Goal: Transaction & Acquisition: Purchase product/service

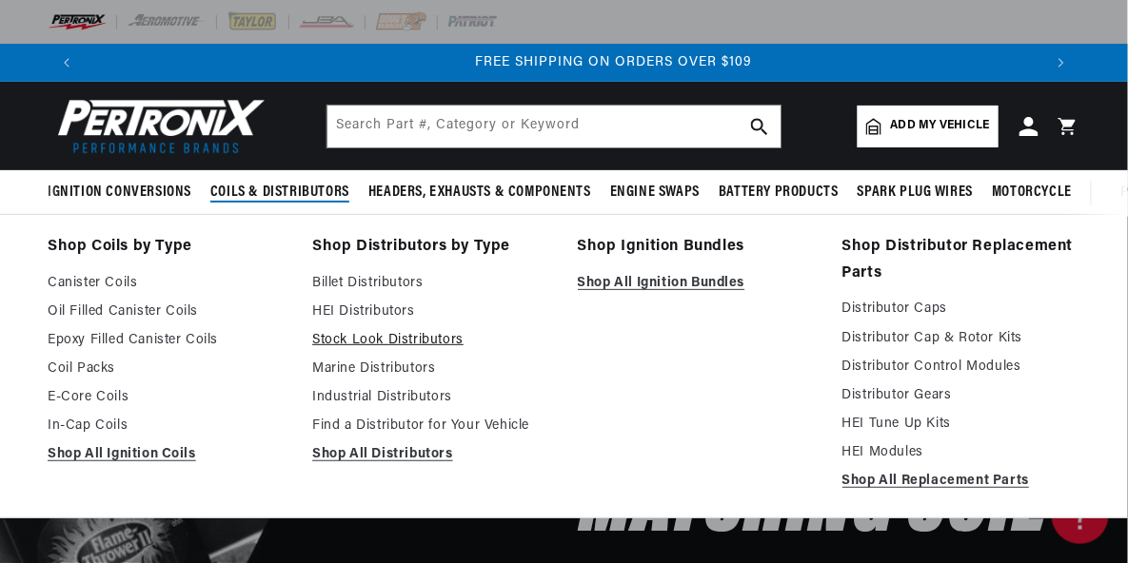
scroll to position [0, 1914]
click at [356, 338] on link "Stock Look Distributors" at bounding box center [431, 340] width 238 height 23
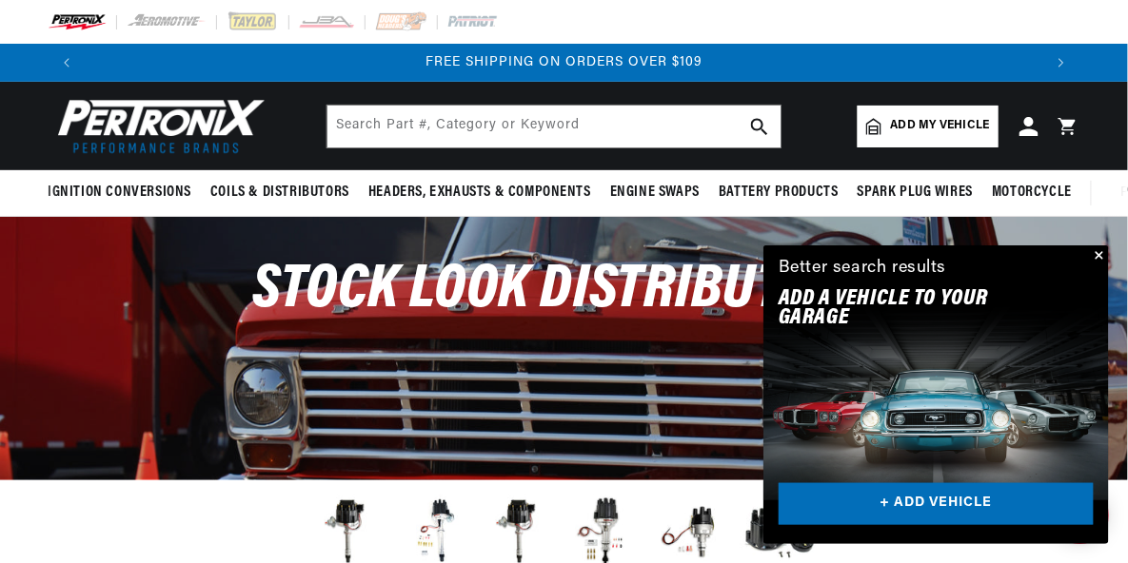
click at [930, 124] on span "Add my vehicle" at bounding box center [940, 126] width 99 height 18
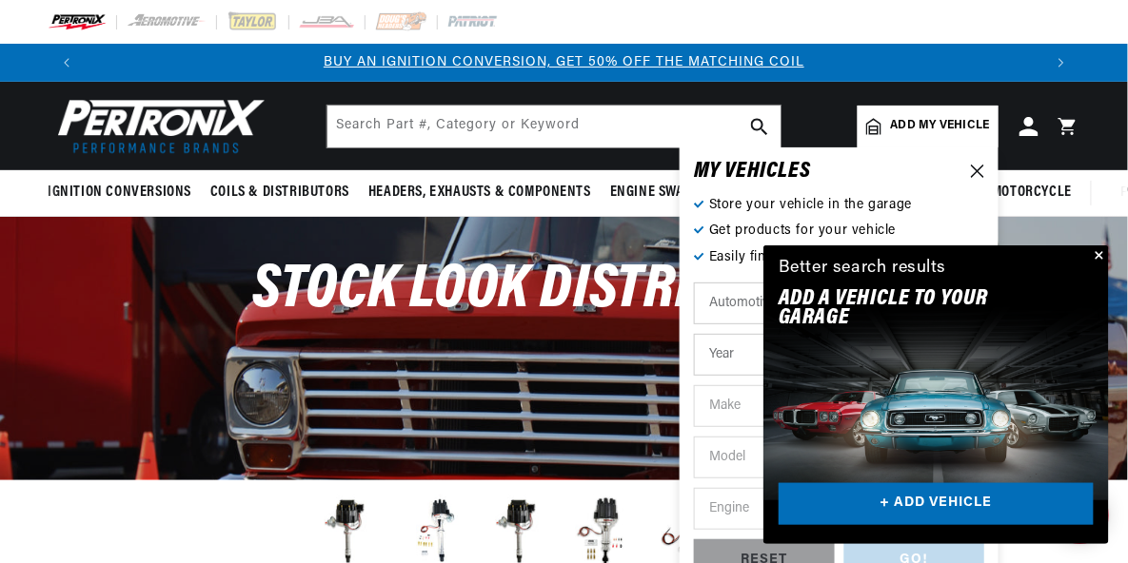
click at [1099, 252] on button "Close" at bounding box center [1097, 257] width 23 height 23
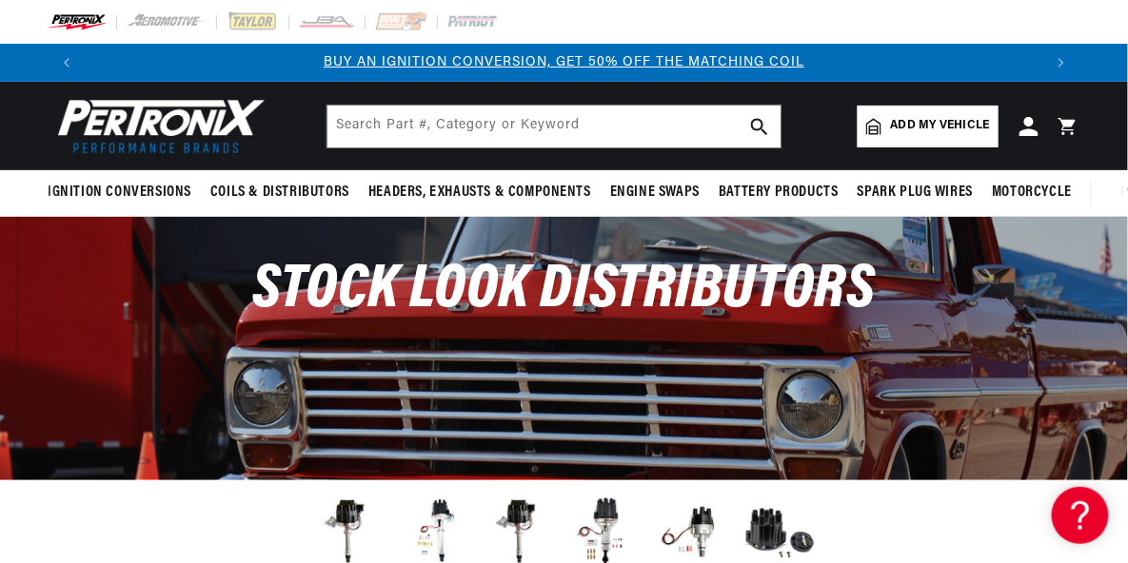
click at [941, 123] on span "Add my vehicle" at bounding box center [940, 126] width 99 height 18
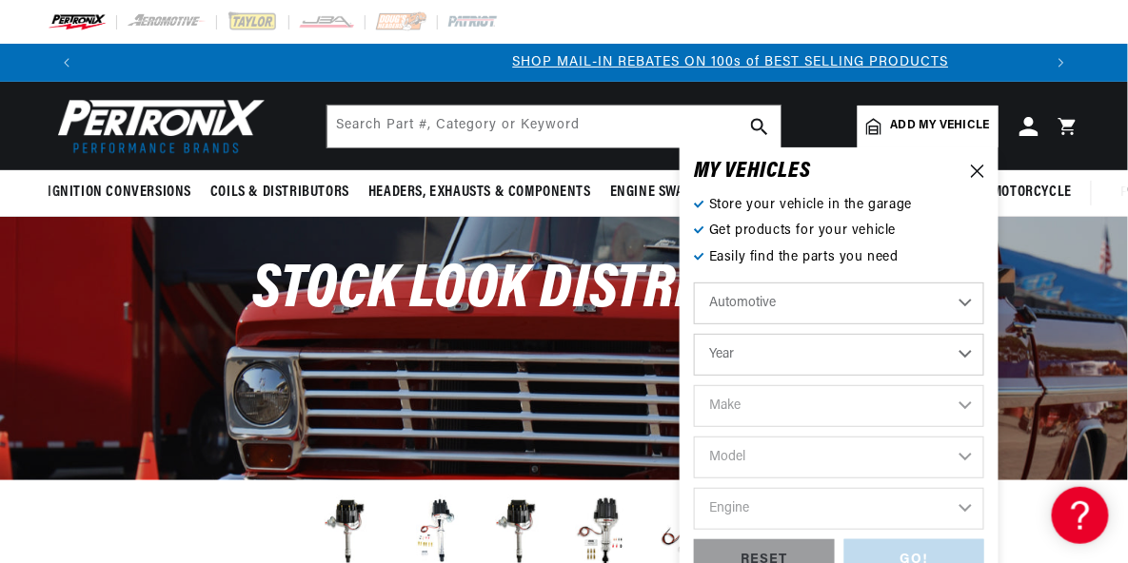
click at [967, 355] on select "Year 2022 2021 2020 2019 2018 2017 2016 2015 2014 2013 2012 2011 2010 2009 2008…" at bounding box center [839, 355] width 290 height 42
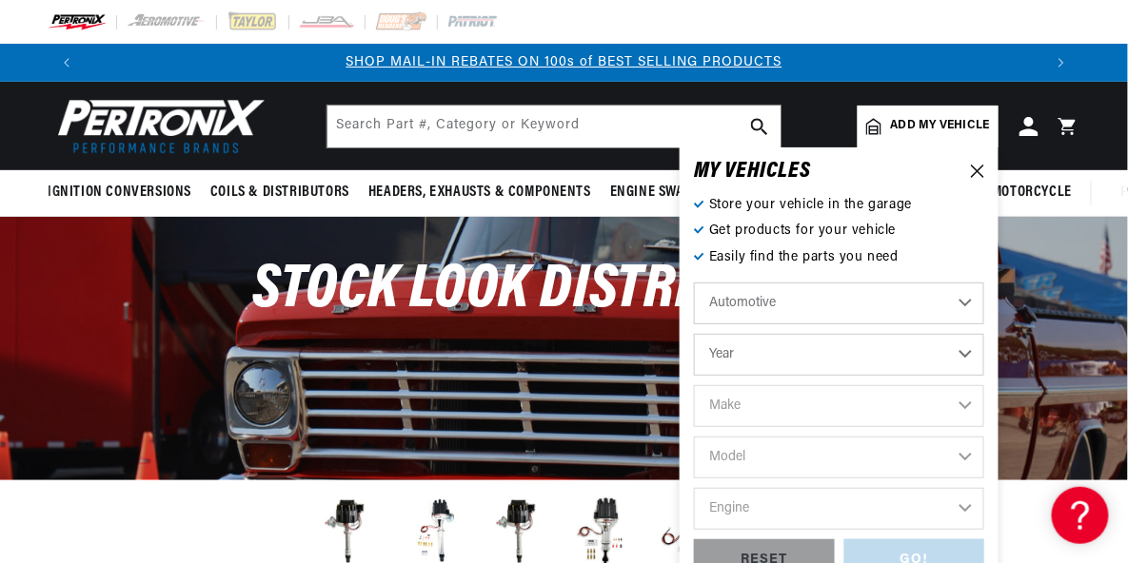
select select "1969"
click at [694, 334] on select "Year 2022 2021 2020 2019 2018 2017 2016 2015 2014 2013 2012 2011 2010 2009 2008…" at bounding box center [839, 355] width 290 height 42
select select "1969"
click at [966, 406] on select "Make Alfa Romeo American Motors Aston Martin Austin Austin Healey Avanti BMW Bu…" at bounding box center [839, 406] width 290 height 42
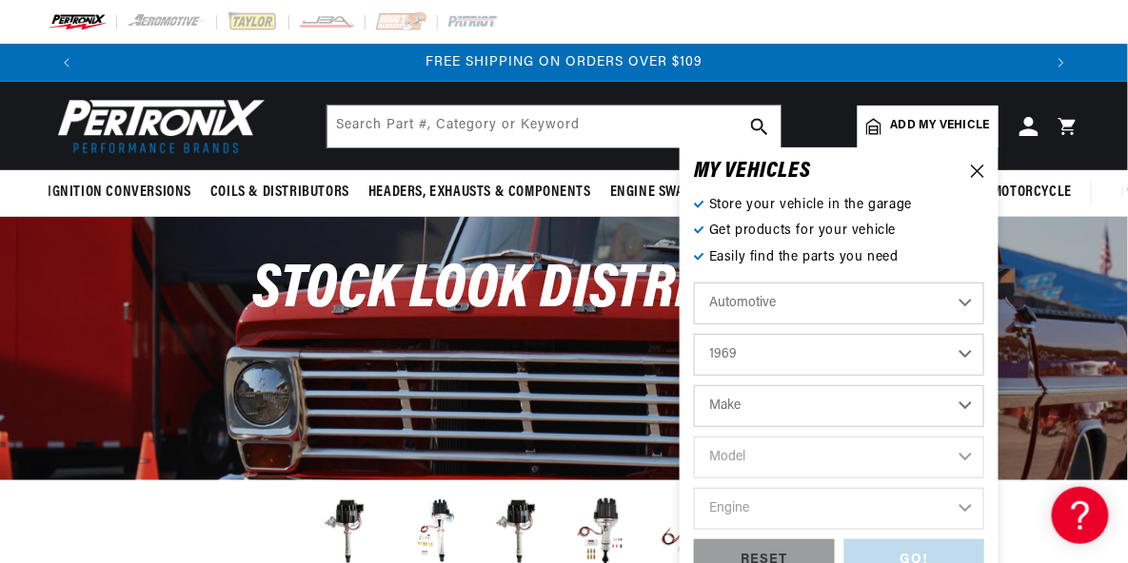
select select "Lincoln"
click at [694, 385] on select "Make Alfa Romeo American Motors Aston Martin Austin Austin Healey Avanti BMW Bu…" at bounding box center [839, 406] width 290 height 42
select select "Lincoln"
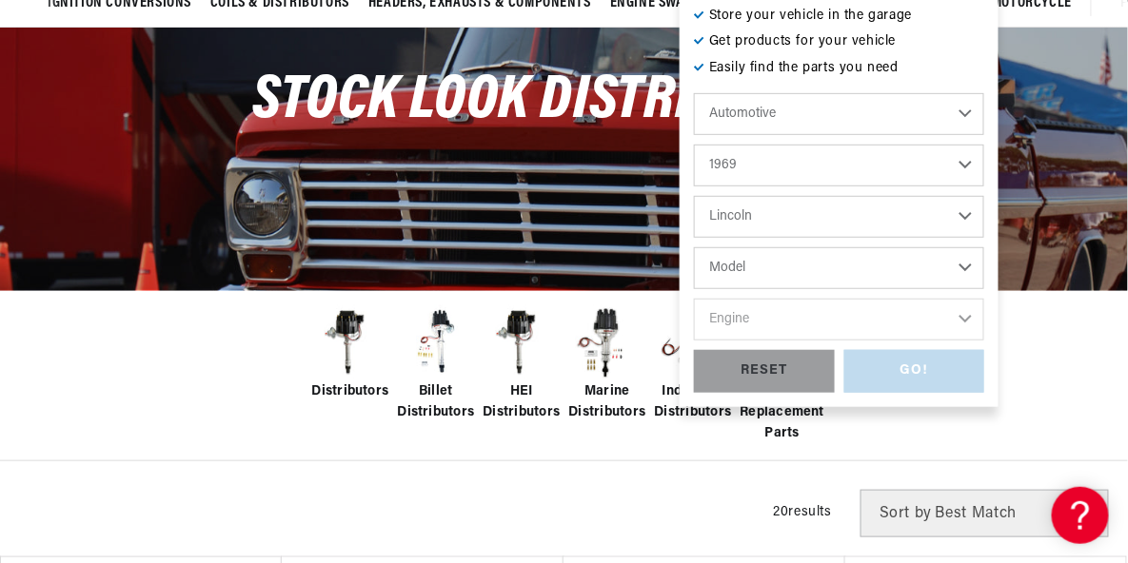
scroll to position [0, 0]
click at [964, 266] on select "Model Continental Mark III" at bounding box center [839, 268] width 290 height 42
select select "Mark-III"
click at [694, 247] on select "Model Continental Mark III" at bounding box center [839, 268] width 290 height 42
select select "Mark-III"
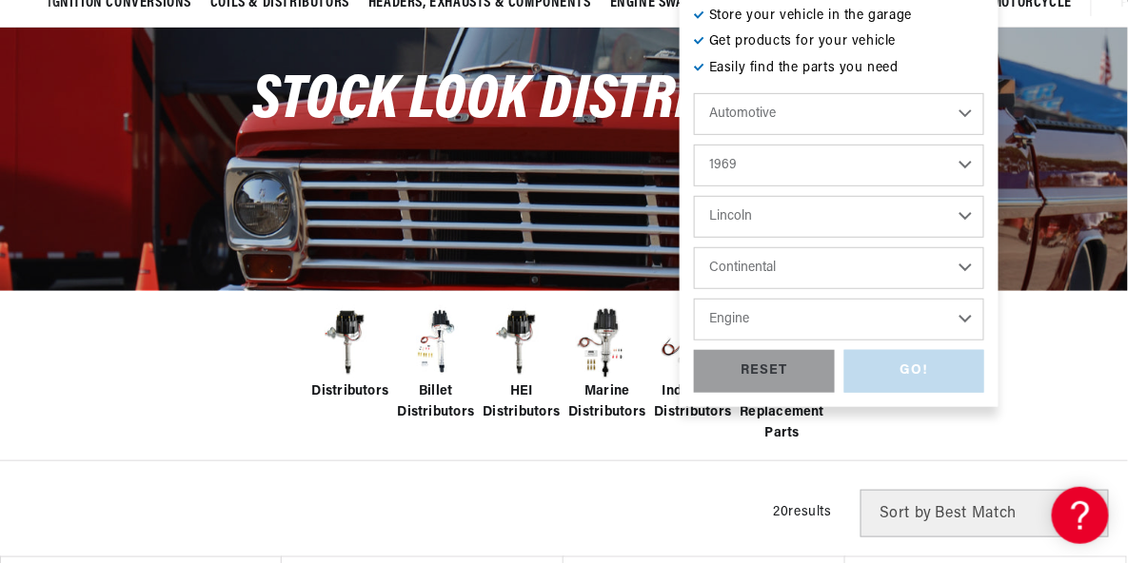
click at [966, 316] on select "Engine 7.5L 7.6L" at bounding box center [839, 320] width 290 height 42
select select "7.5L"
click at [694, 299] on select "Engine 7.5L 7.6L" at bounding box center [839, 320] width 290 height 42
select select "7.5L"
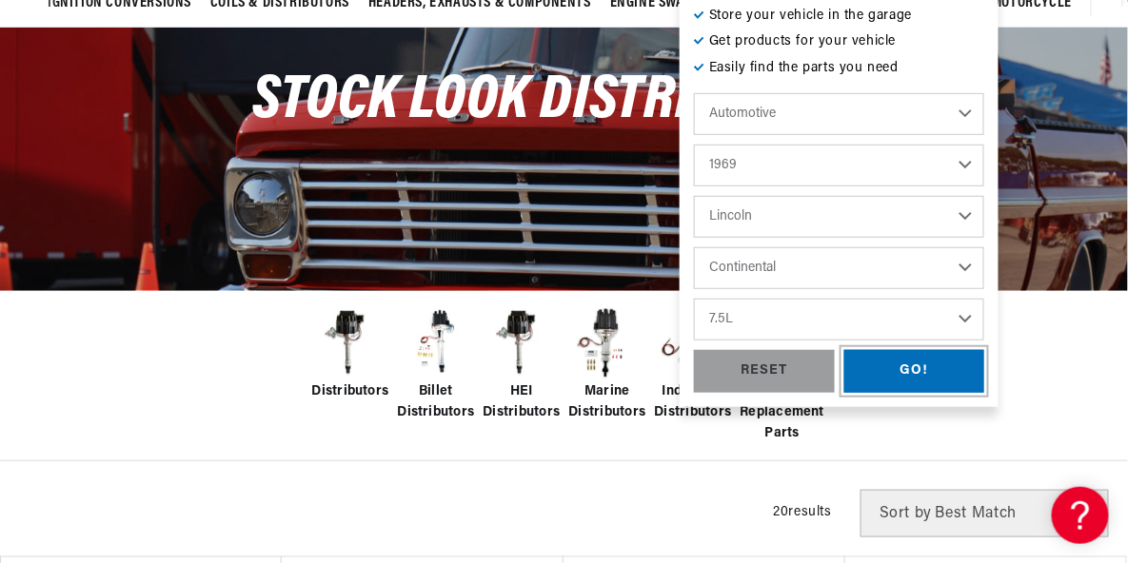
click at [905, 375] on div "GO!" at bounding box center [914, 371] width 141 height 43
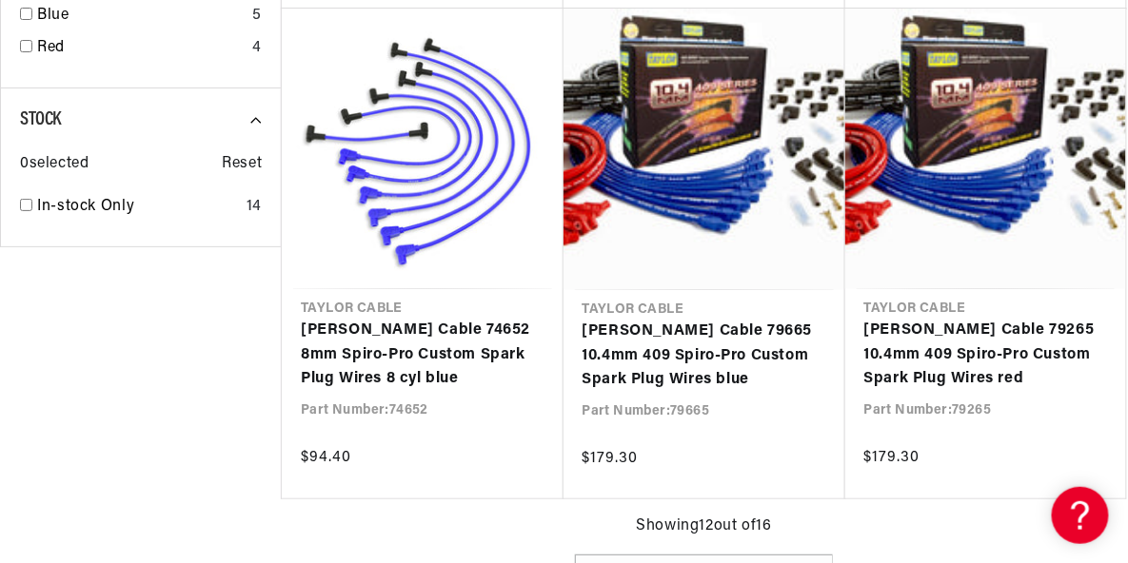
scroll to position [0, 877]
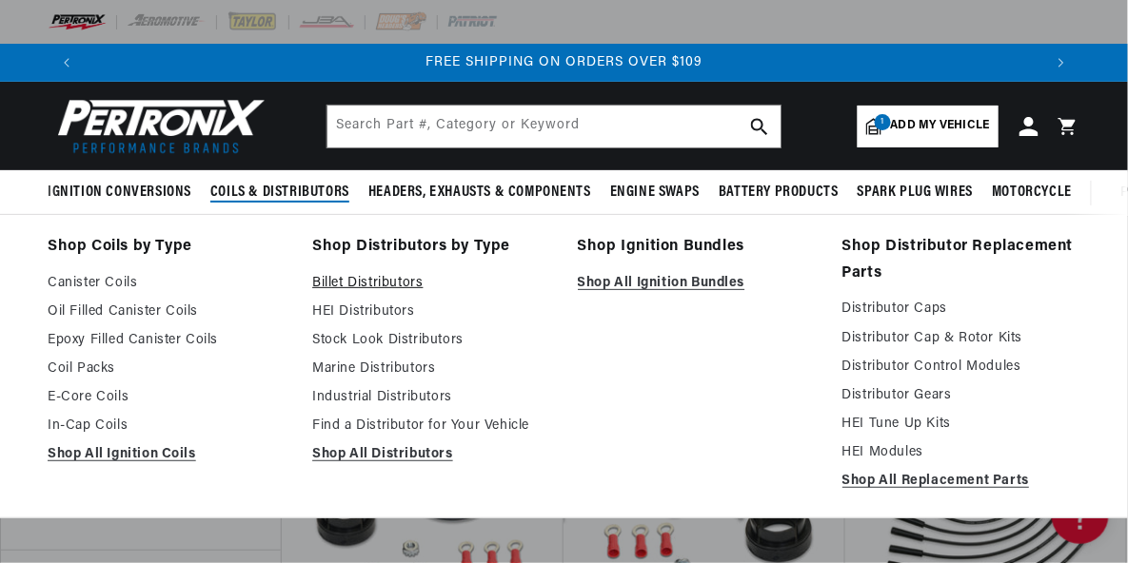
click at [341, 286] on link "Billet Distributors" at bounding box center [431, 283] width 238 height 23
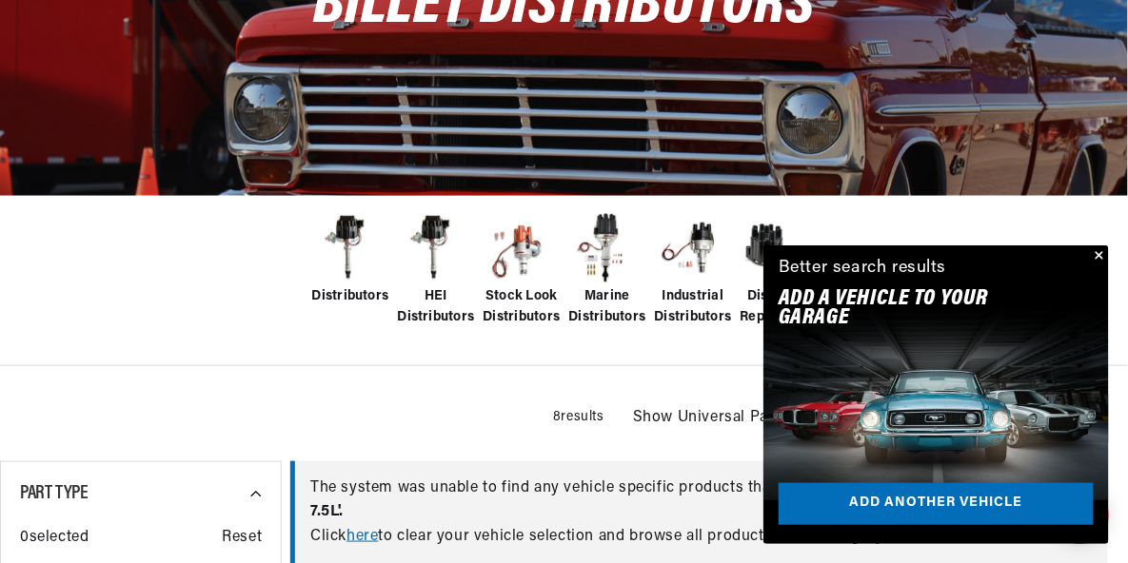
click at [267, 324] on div "Distributors HEI Distributors Stock Look Distributors Marine Distributors Indus…" at bounding box center [564, 280] width 1128 height 171
click at [835, 218] on div "Distributors HEI Distributors Stock Look Distributors Marine Distributors Indus…" at bounding box center [564, 280] width 1128 height 171
click at [504, 293] on span "Stock Look Distributors" at bounding box center [521, 307] width 77 height 43
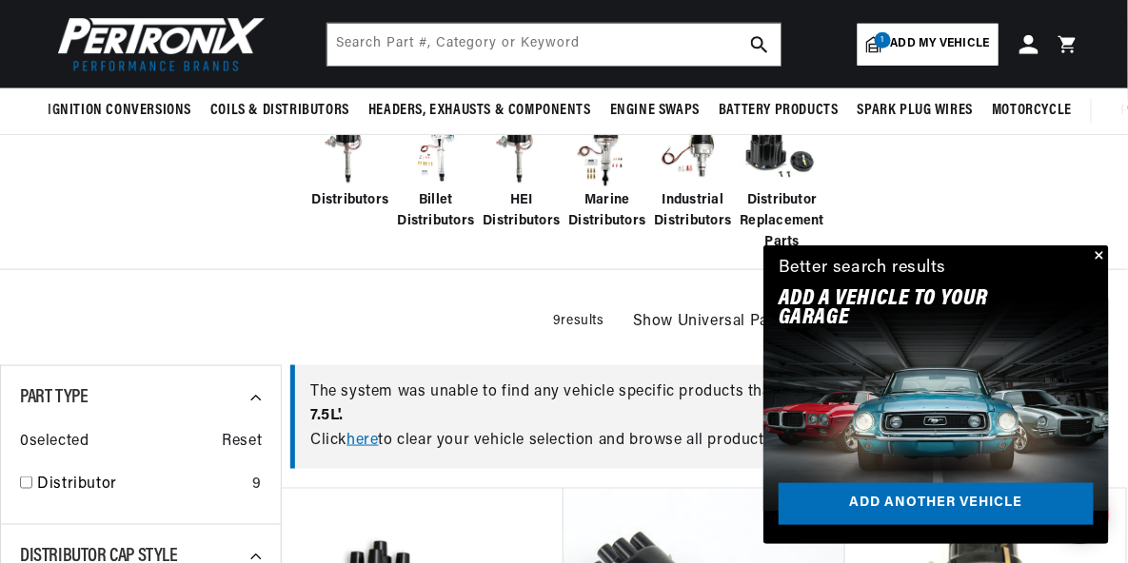
scroll to position [0, 1914]
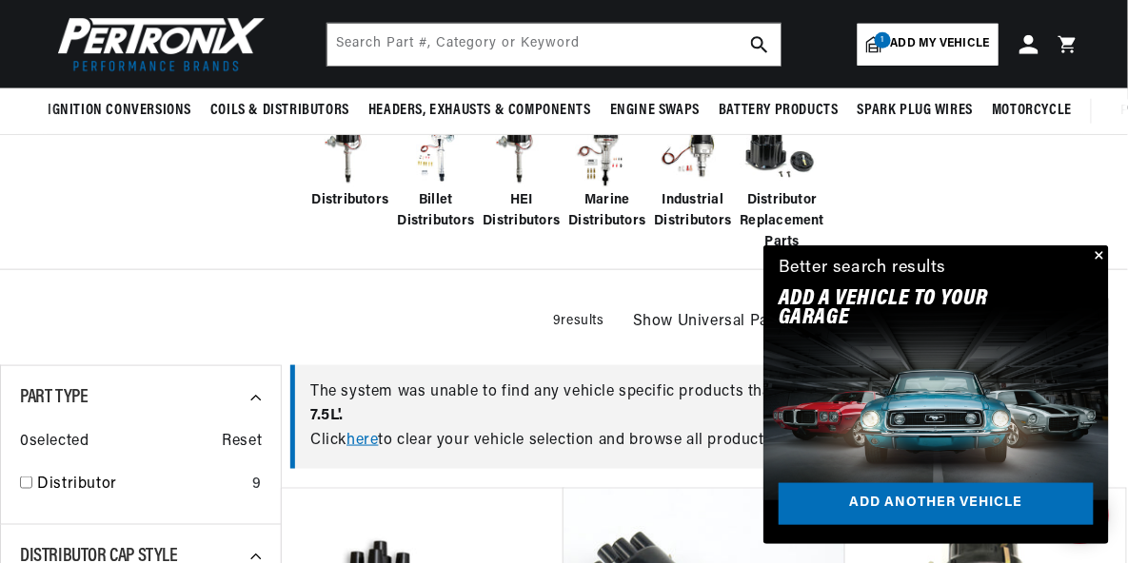
click at [1103, 257] on button "Close" at bounding box center [1097, 257] width 23 height 23
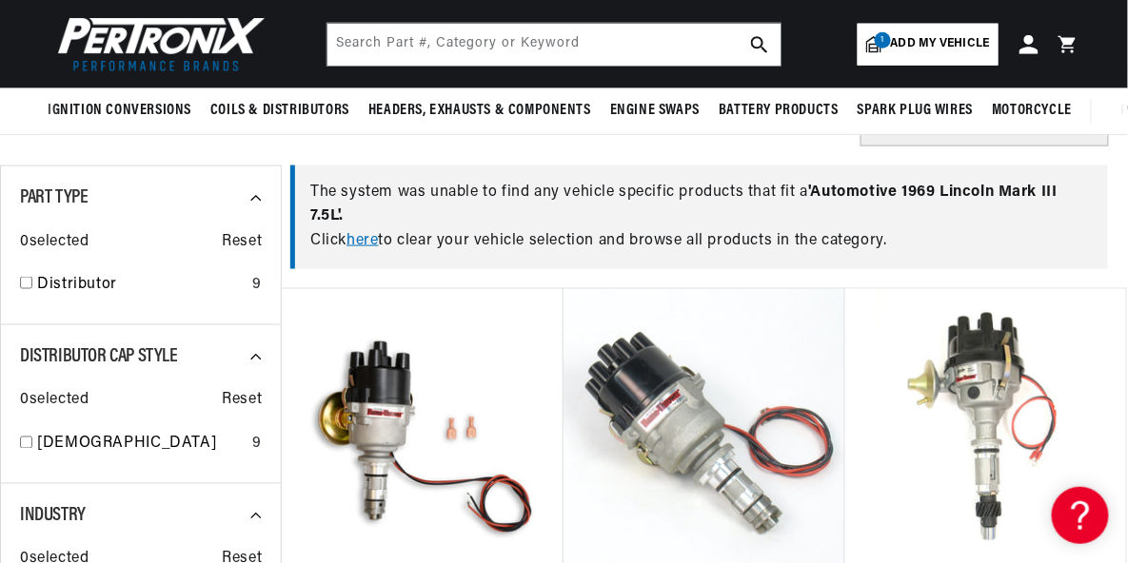
scroll to position [570, 0]
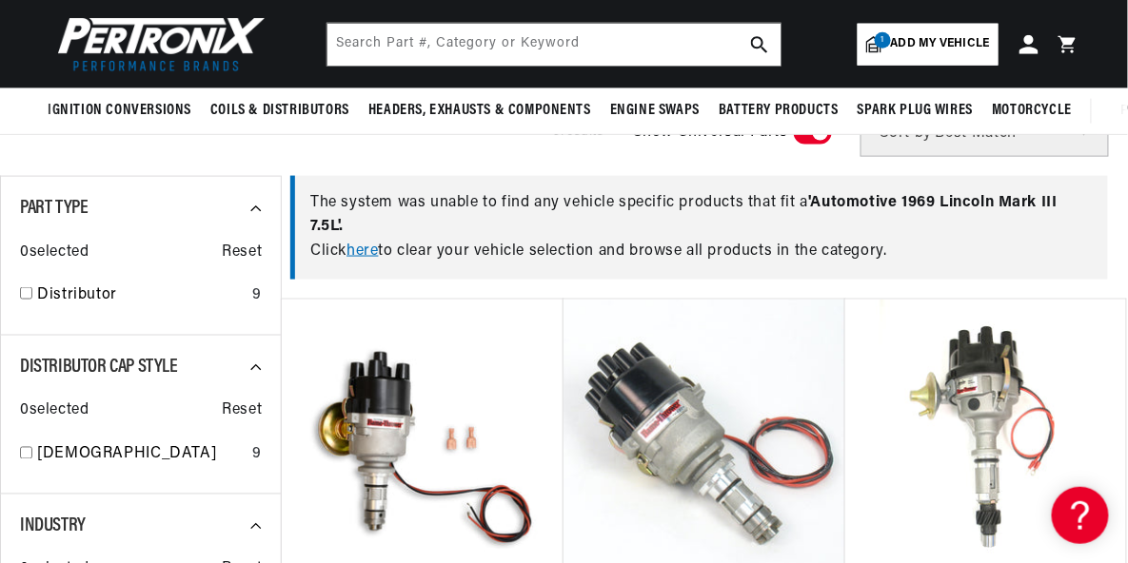
click at [365, 251] on link "here" at bounding box center [361, 251] width 31 height 15
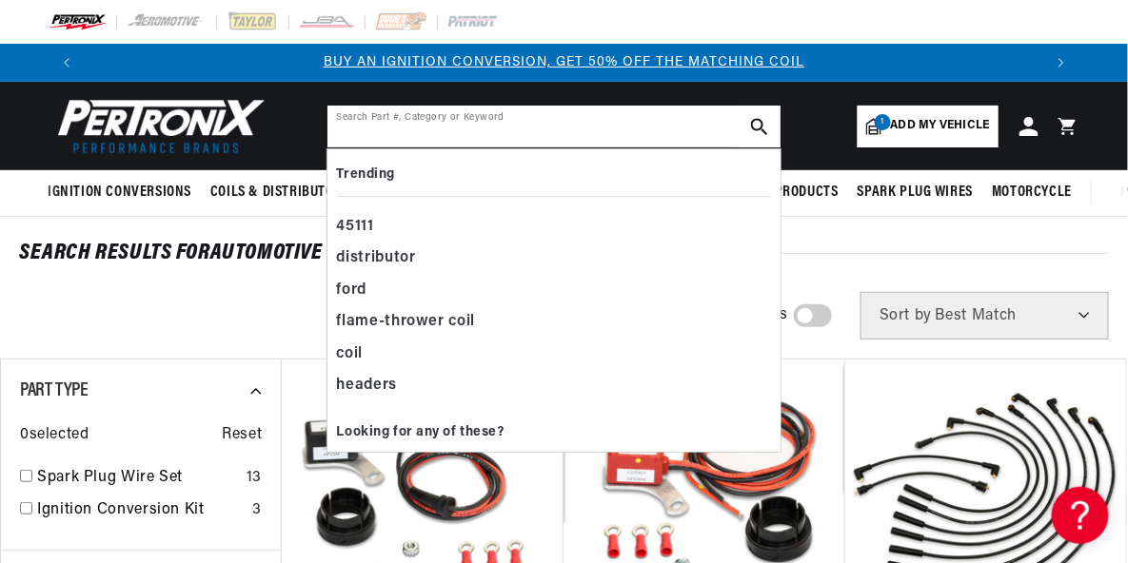
click at [393, 128] on input "text" at bounding box center [553, 127] width 453 height 42
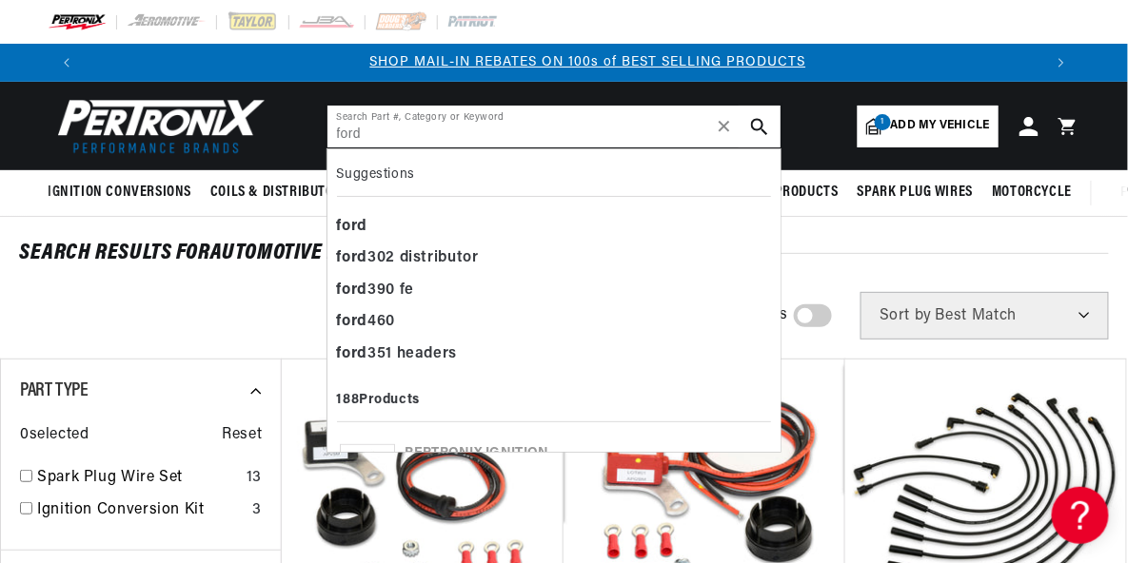
scroll to position [0, 957]
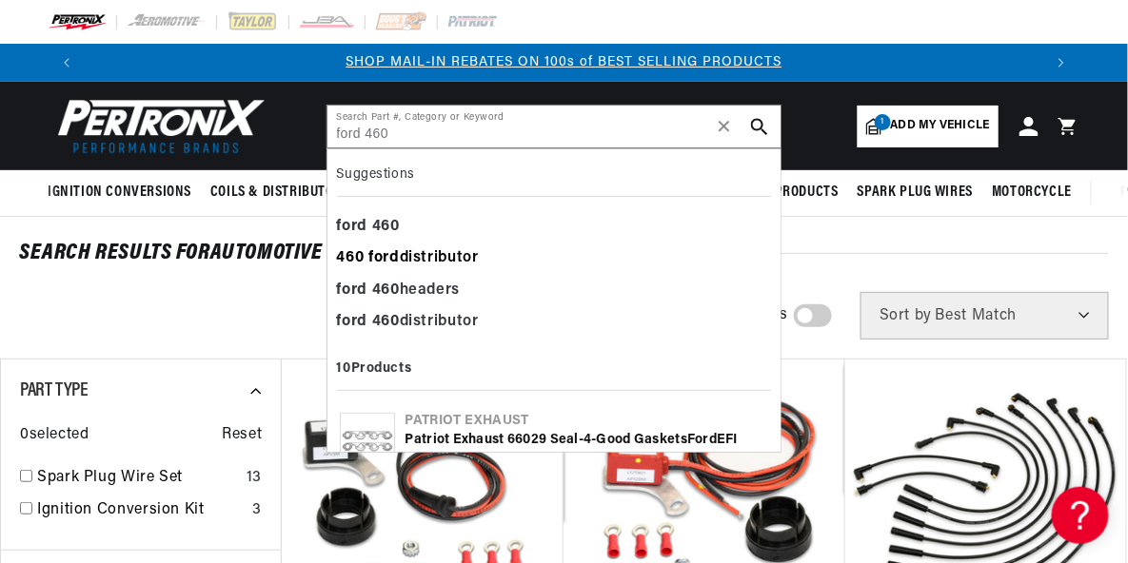
click at [410, 258] on div "460 ford distributor" at bounding box center [554, 259] width 434 height 32
type input "460 ford distributor"
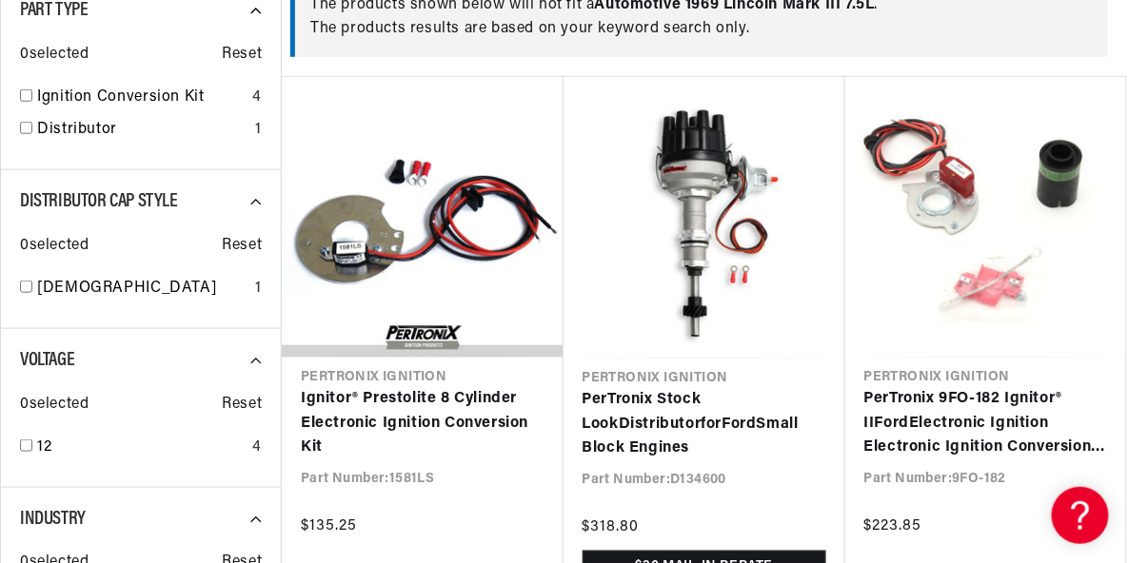
scroll to position [0, 1914]
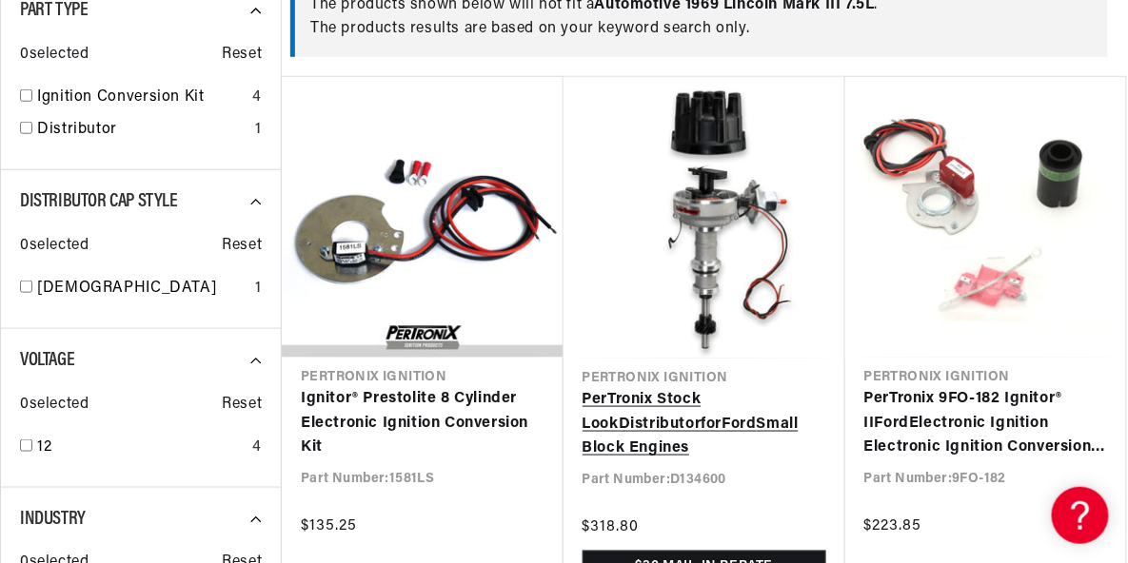
click at [631, 402] on link "PerTronix Stock Look Distributor for Ford Small Block Engines" at bounding box center [704, 424] width 244 height 73
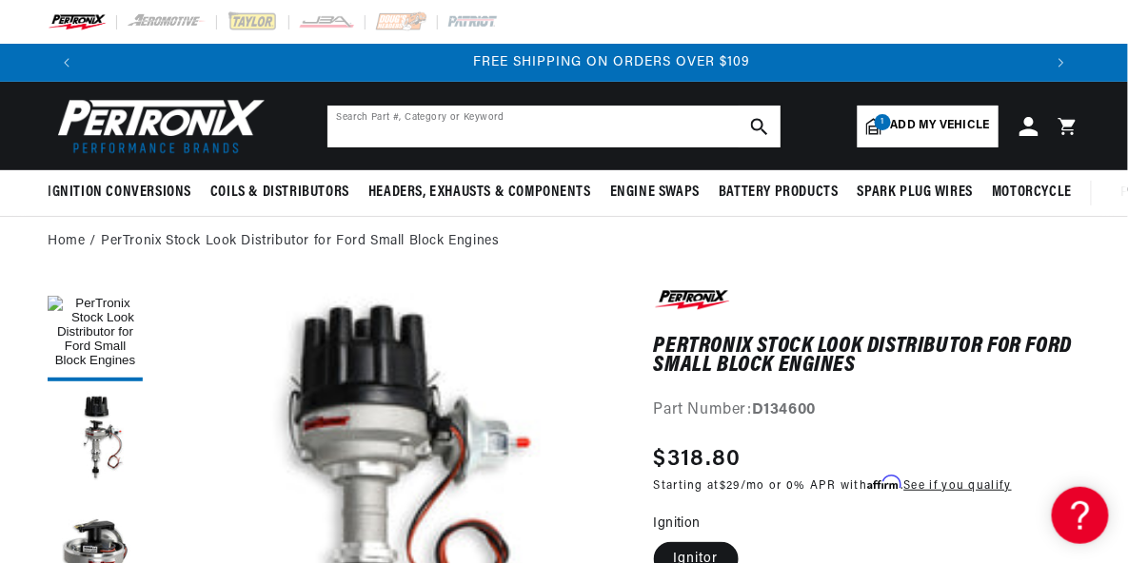
click at [385, 130] on input "text" at bounding box center [553, 127] width 453 height 42
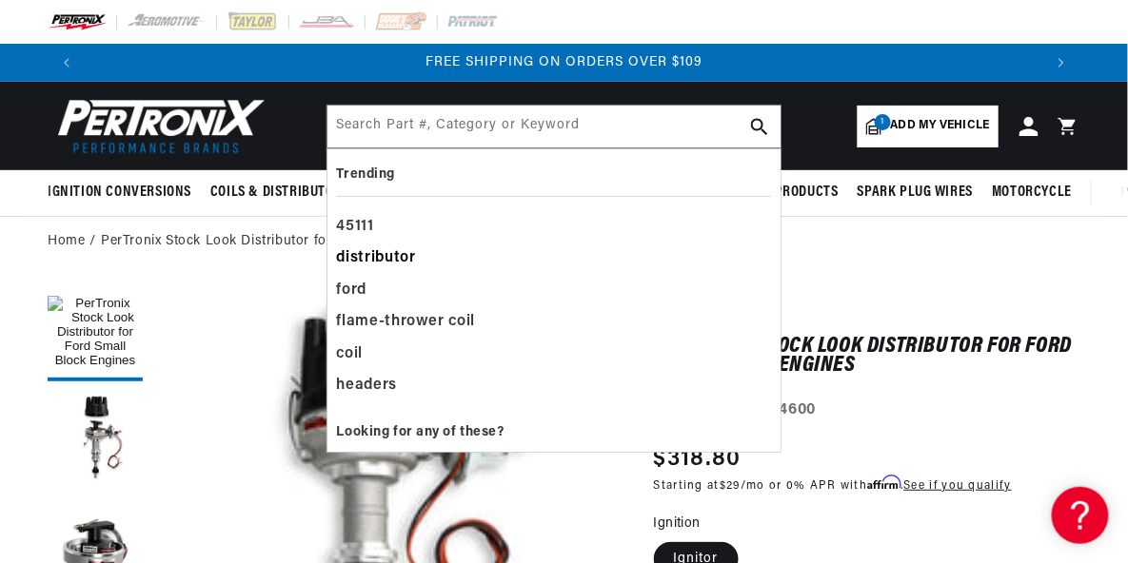
click at [382, 256] on div "distributor" at bounding box center [554, 259] width 434 height 32
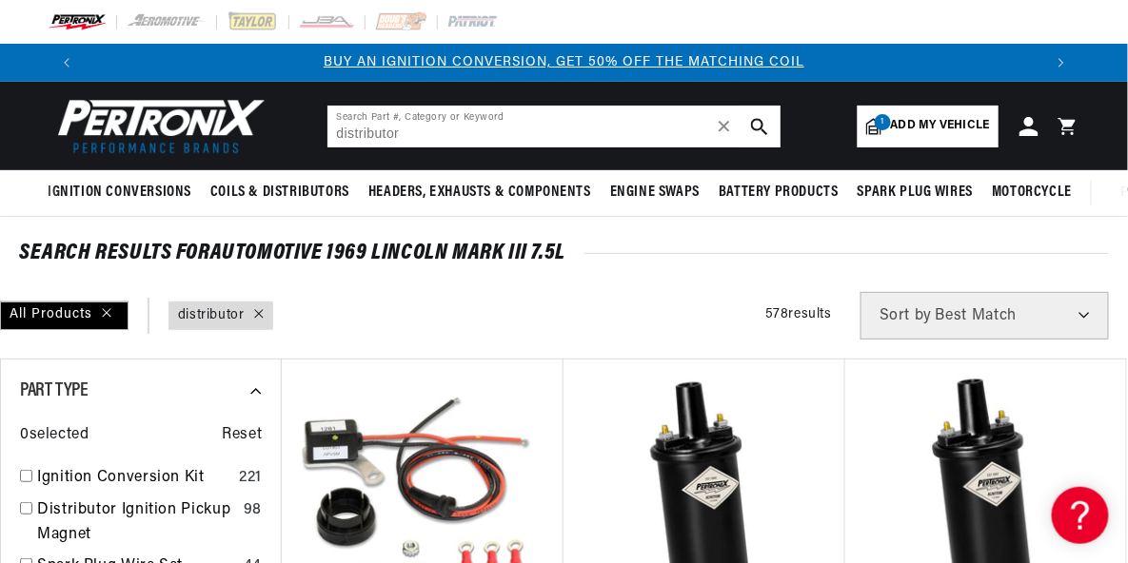
click at [429, 132] on input "distributor" at bounding box center [553, 127] width 453 height 42
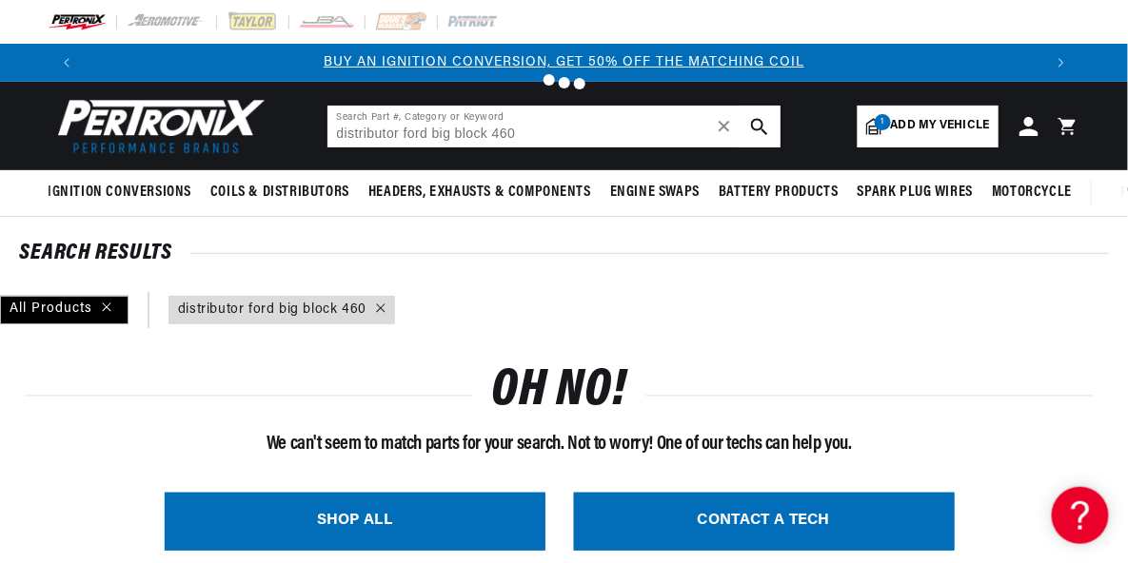
type input "distributor"
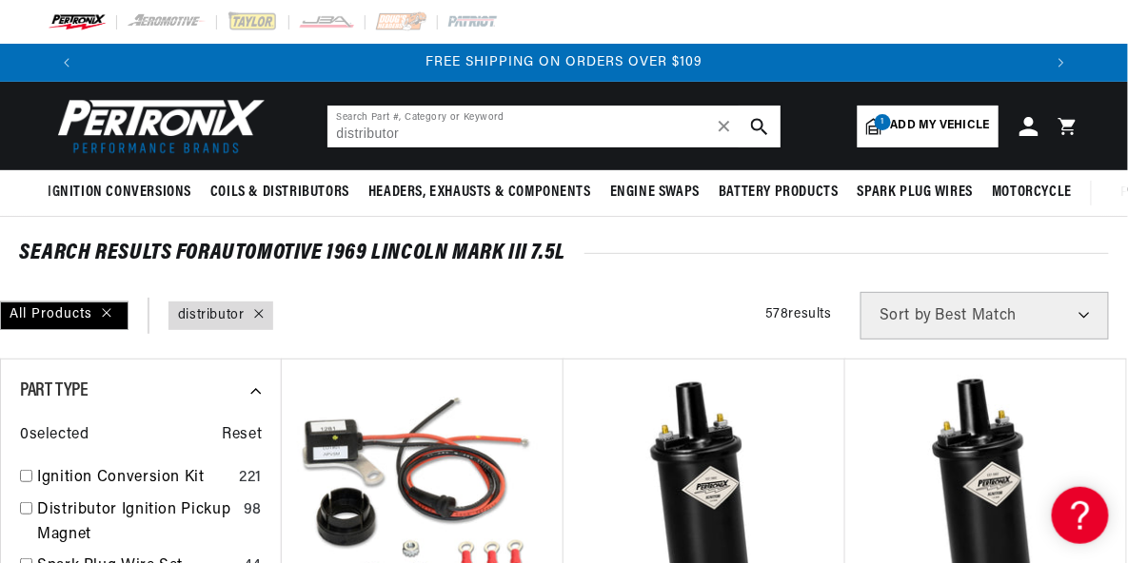
click at [405, 128] on input "distributor" at bounding box center [553, 127] width 453 height 42
